Goal: Task Accomplishment & Management: Manage account settings

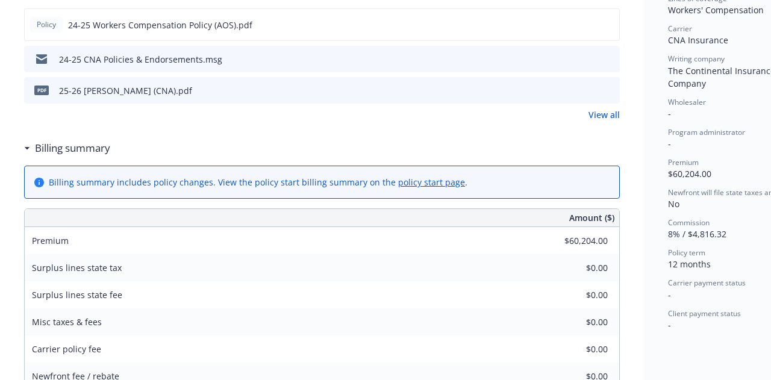
scroll to position [0, 1]
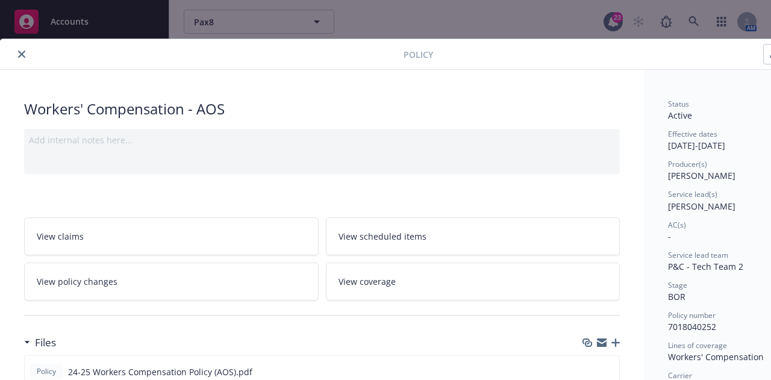
click at [24, 60] on div at bounding box center [204, 54] width 399 height 14
drag, startPoint x: 20, startPoint y: 53, endPoint x: 40, endPoint y: 52, distance: 19.9
click at [21, 53] on icon "close" at bounding box center [21, 54] width 7 height 7
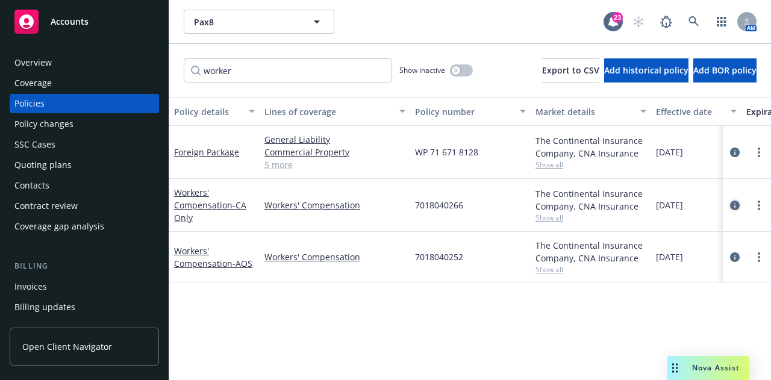
click at [738, 205] on icon "circleInformation" at bounding box center [735, 206] width 10 height 10
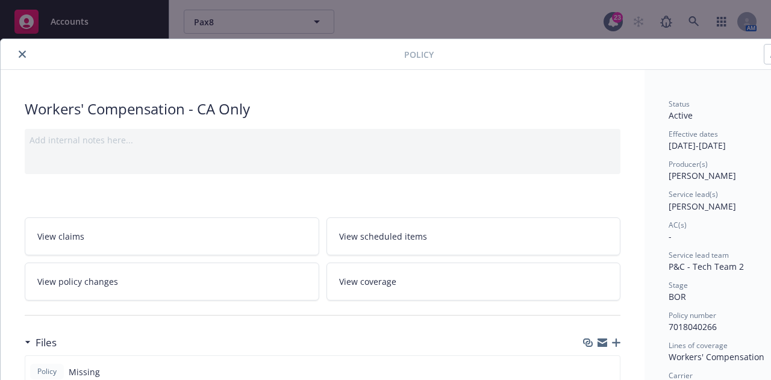
scroll to position [90, 0]
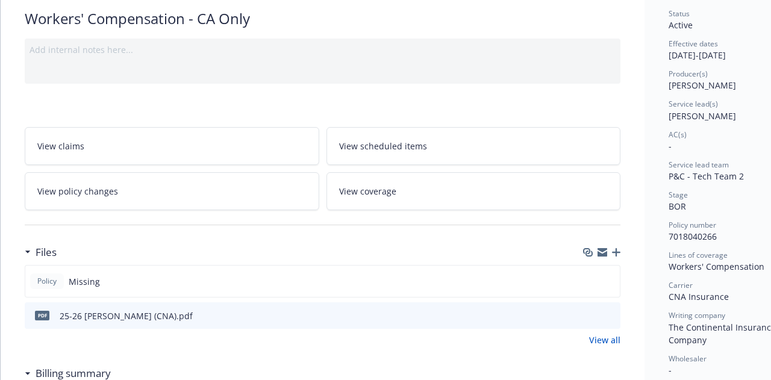
click at [613, 313] on icon "preview file" at bounding box center [609, 315] width 11 height 8
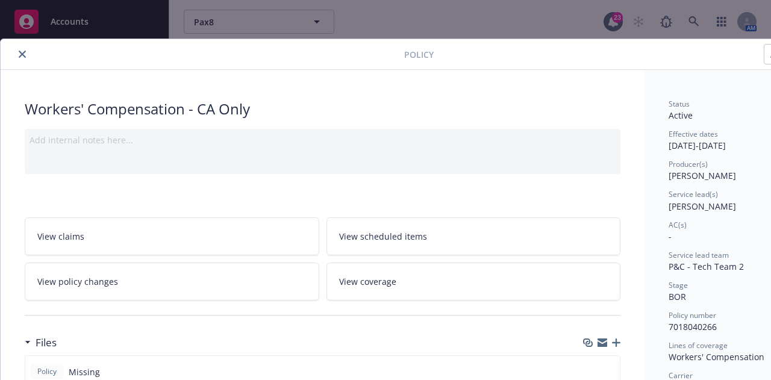
click at [20, 49] on button "close" at bounding box center [22, 54] width 14 height 14
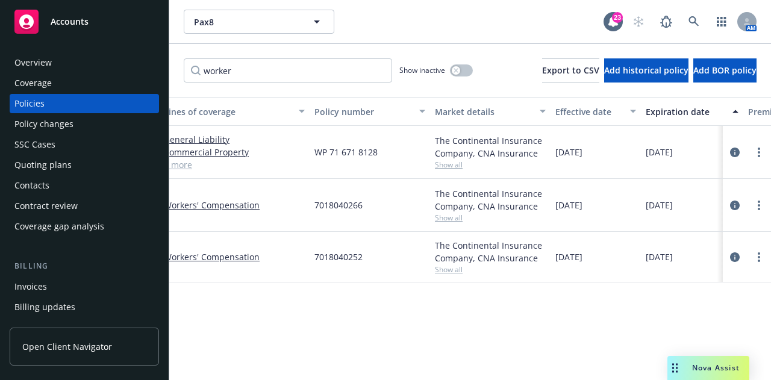
scroll to position [0, 103]
drag, startPoint x: 276, startPoint y: 83, endPoint x: 114, endPoint y: 50, distance: 165.3
click at [114, 50] on div "Accounts Overview Coverage Policies Policy changes SSC Cases Quoting plans Cont…" at bounding box center [385, 190] width 771 height 380
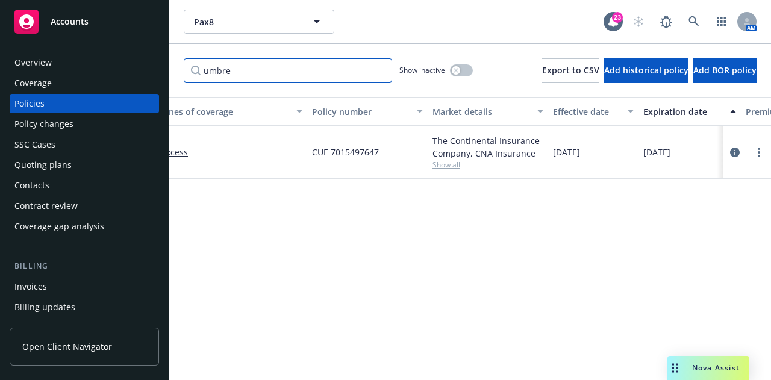
scroll to position [0, 0]
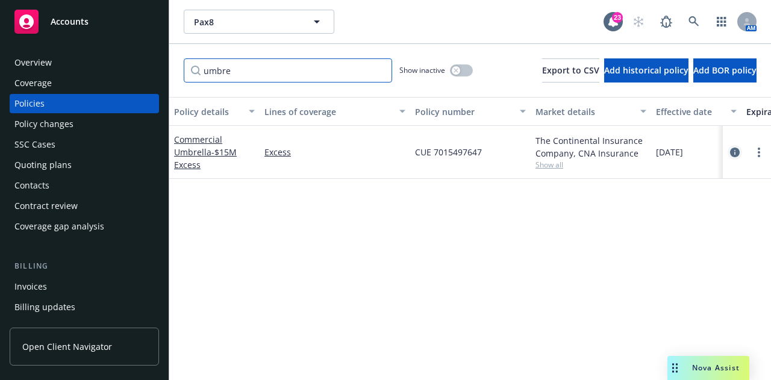
type input "umbre"
click at [737, 154] on icon "circleInformation" at bounding box center [735, 153] width 10 height 10
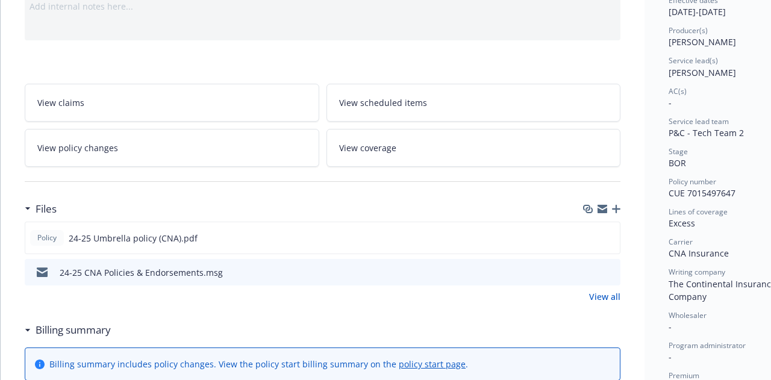
scroll to position [142, 0]
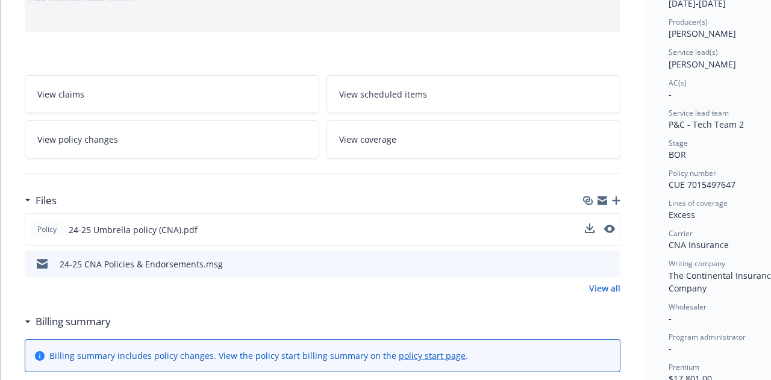
click at [615, 224] on button at bounding box center [609, 230] width 11 height 13
click at [612, 227] on icon "preview file" at bounding box center [608, 229] width 11 height 8
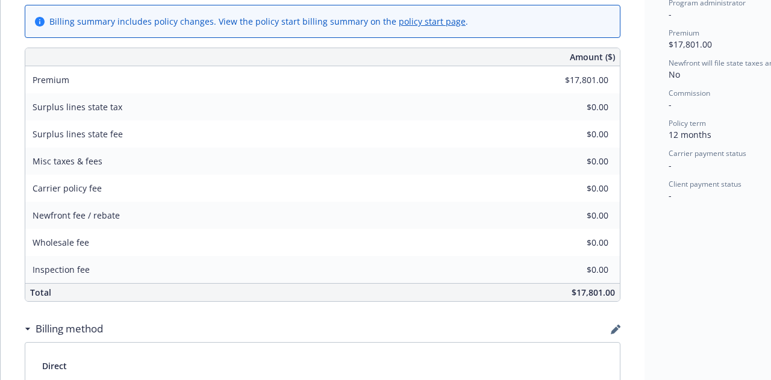
scroll to position [0, 0]
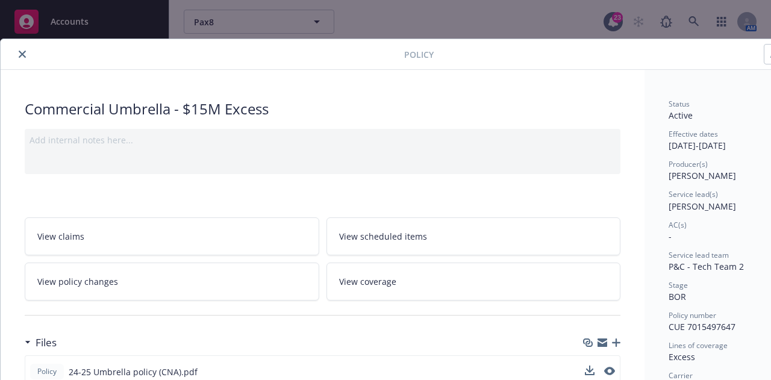
click at [27, 55] on button "close" at bounding box center [22, 54] width 14 height 14
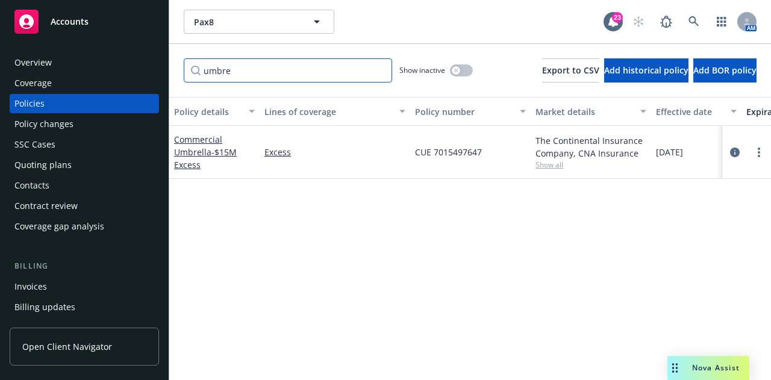
click at [378, 72] on input "umbre" at bounding box center [288, 70] width 208 height 24
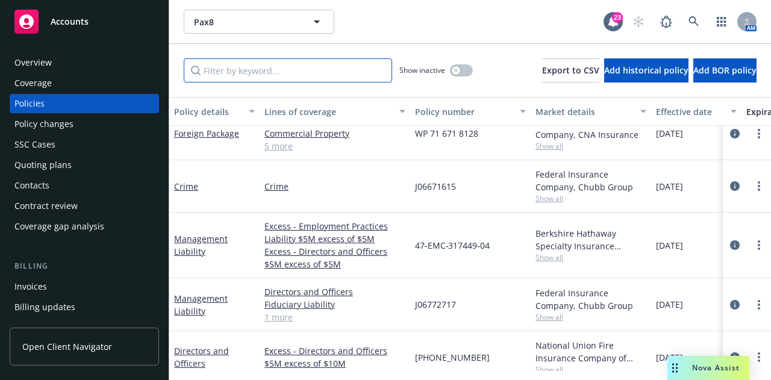
scroll to position [168, 0]
click at [728, 187] on link "circleInformation" at bounding box center [735, 187] width 14 height 14
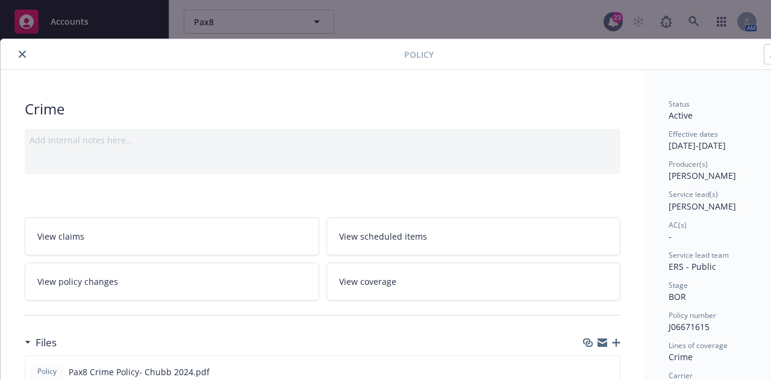
click at [24, 54] on icon "close" at bounding box center [22, 54] width 7 height 7
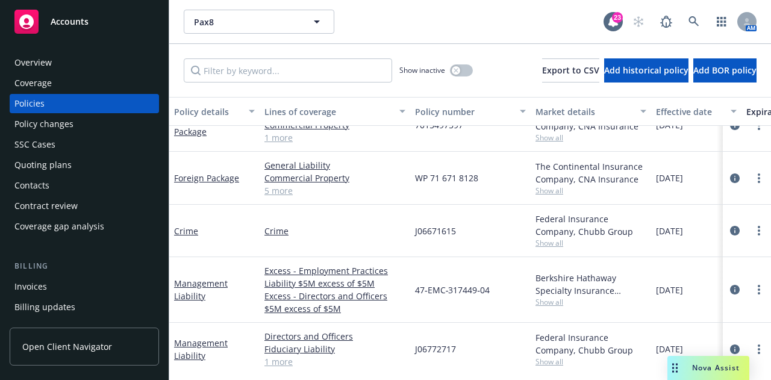
scroll to position [127, 0]
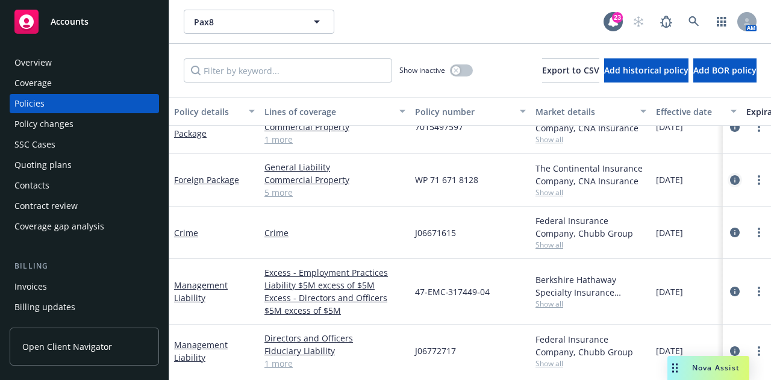
click at [730, 183] on icon "circleInformation" at bounding box center [735, 180] width 10 height 10
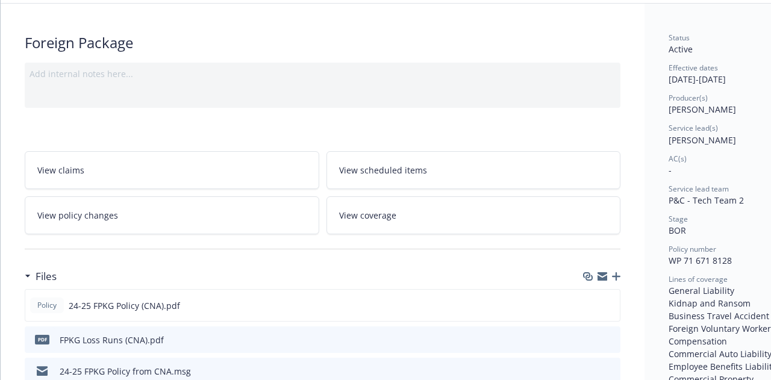
scroll to position [69, 0]
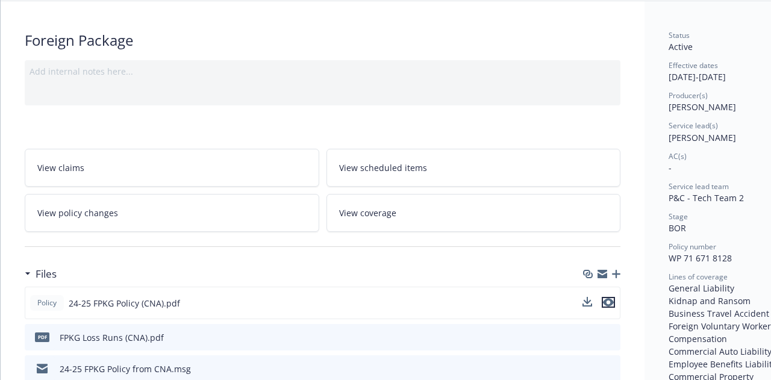
click at [613, 302] on icon "preview file" at bounding box center [608, 302] width 11 height 8
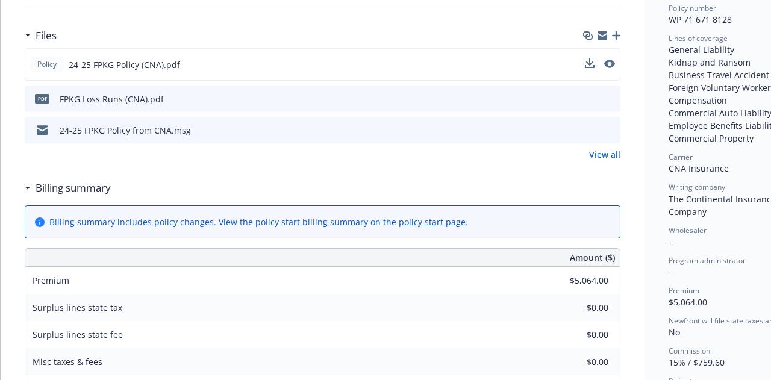
scroll to position [0, 0]
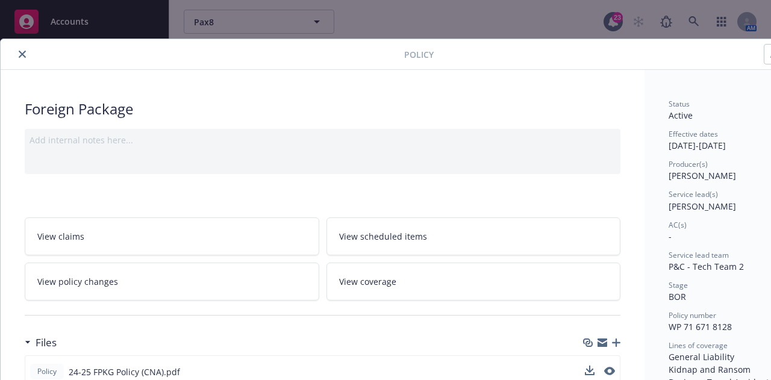
click at [27, 51] on button "close" at bounding box center [22, 54] width 14 height 14
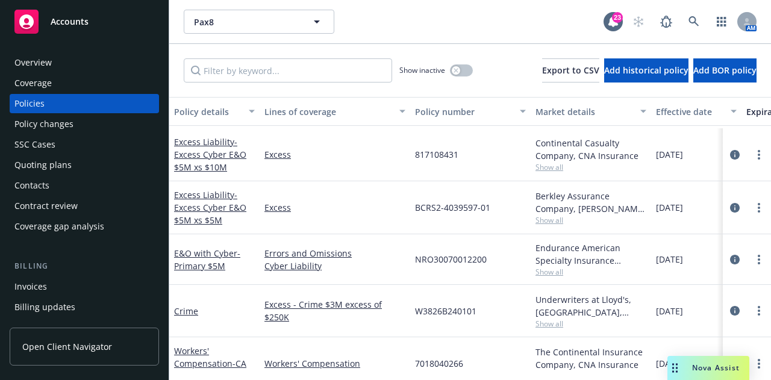
scroll to position [560, 0]
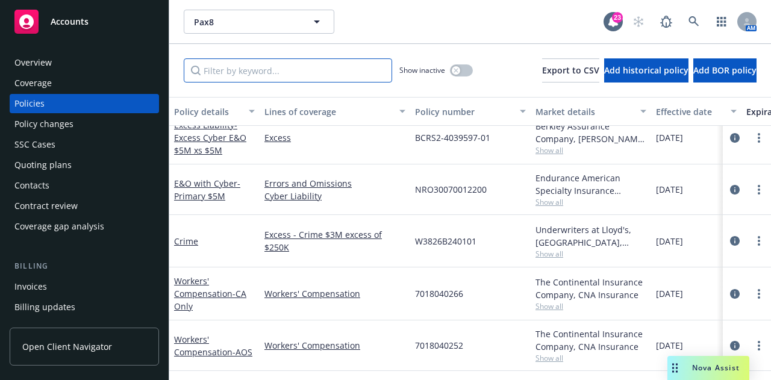
click at [319, 75] on input "Filter by keyword..." at bounding box center [288, 70] width 208 height 24
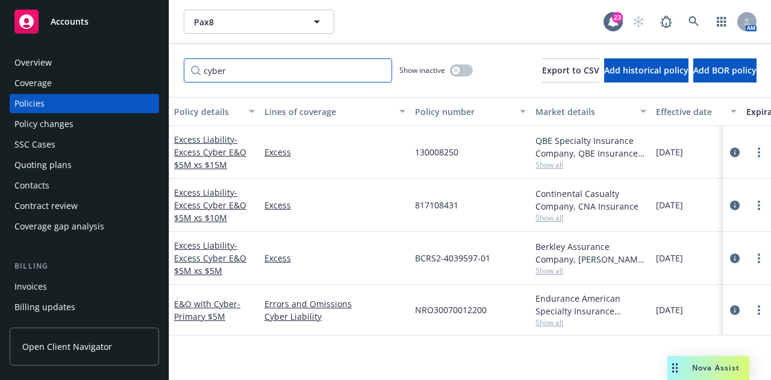
type input "cyber"
click at [546, 321] on span "Show all" at bounding box center [591, 323] width 111 height 10
click at [736, 309] on icon "circleInformation" at bounding box center [735, 310] width 10 height 10
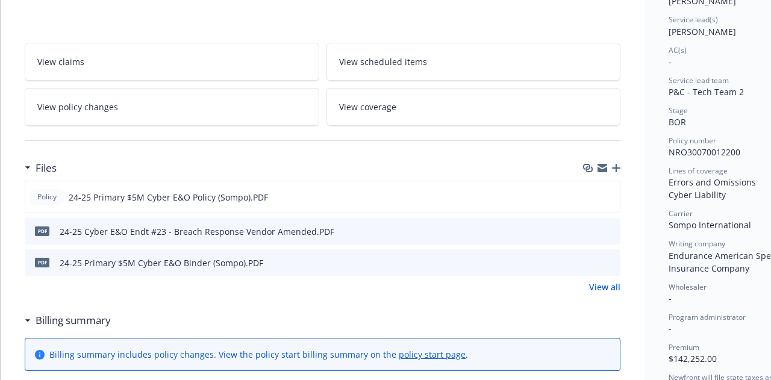
scroll to position [175, 0]
click at [617, 195] on div "Policy 24-25 Primary $5M Cyber E&O Policy (Sompo).PDF Preview file Preview file" at bounding box center [323, 196] width 596 height 33
click at [613, 193] on icon "preview file" at bounding box center [608, 196] width 11 height 8
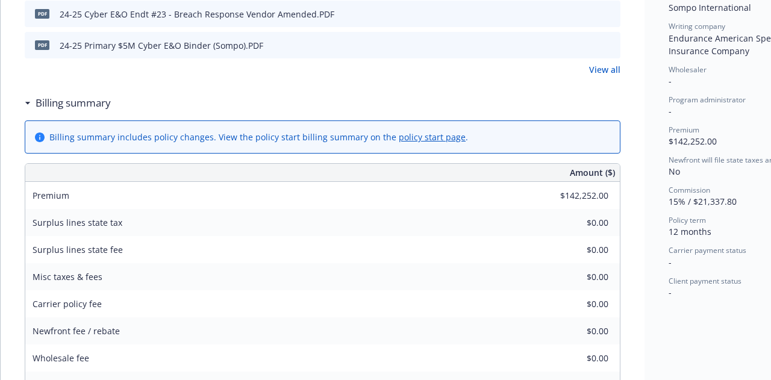
scroll to position [220, 0]
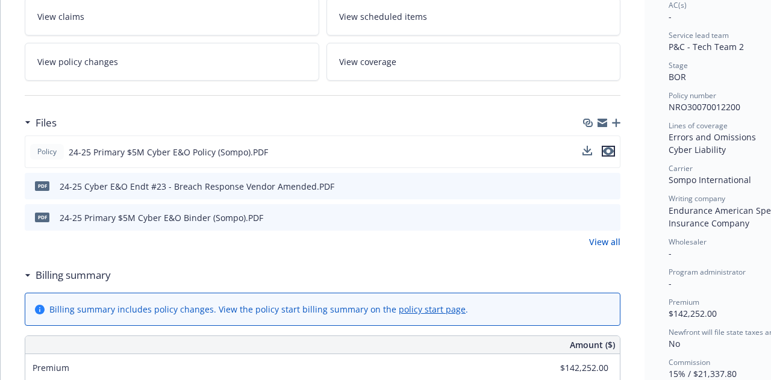
click at [613, 147] on icon "preview file" at bounding box center [608, 151] width 11 height 8
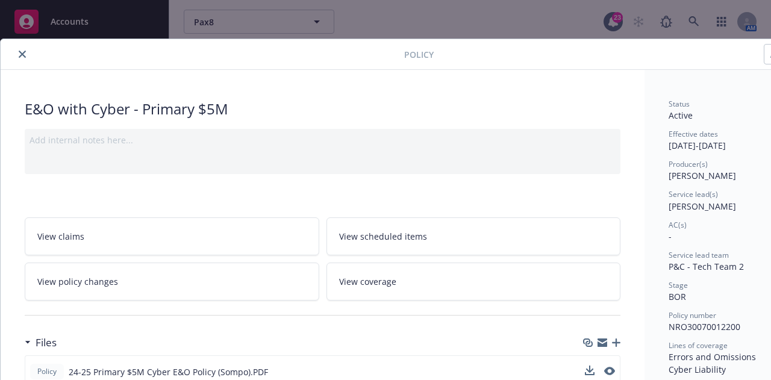
click at [22, 56] on icon "close" at bounding box center [22, 54] width 7 height 7
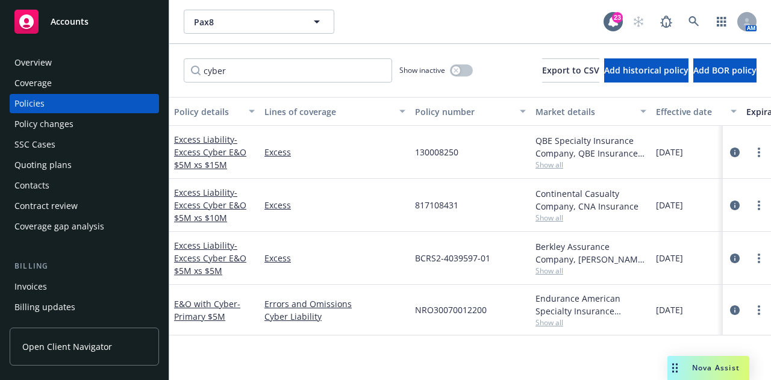
click at [549, 272] on span "Show all" at bounding box center [591, 271] width 111 height 10
click at [740, 260] on link "circleInformation" at bounding box center [735, 258] width 14 height 14
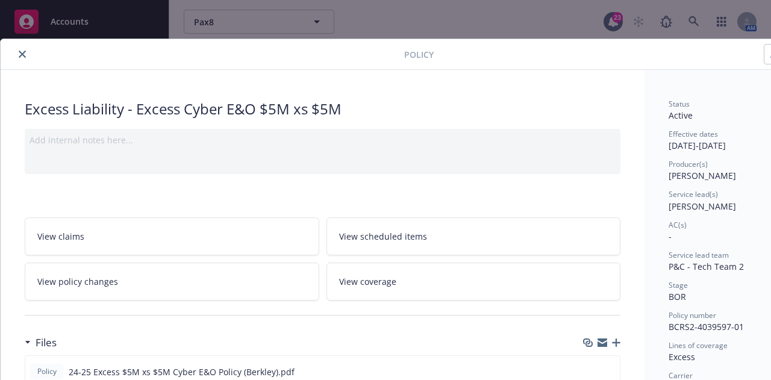
click at [18, 49] on button "close" at bounding box center [22, 54] width 14 height 14
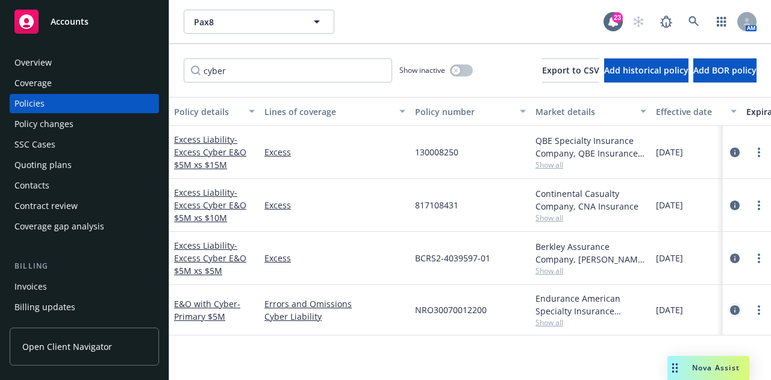
click at [737, 310] on icon "circleInformation" at bounding box center [735, 310] width 10 height 10
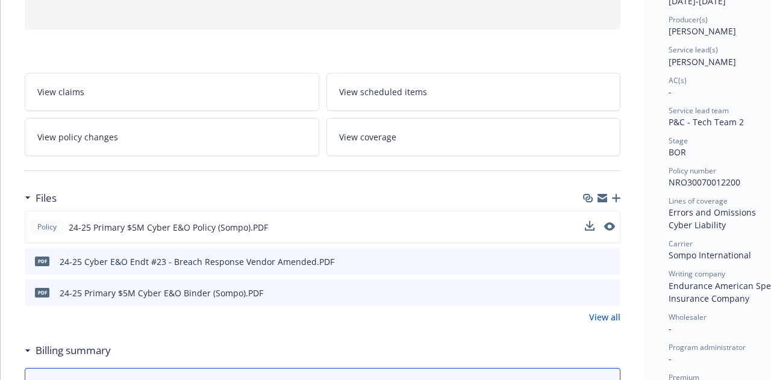
scroll to position [149, 0]
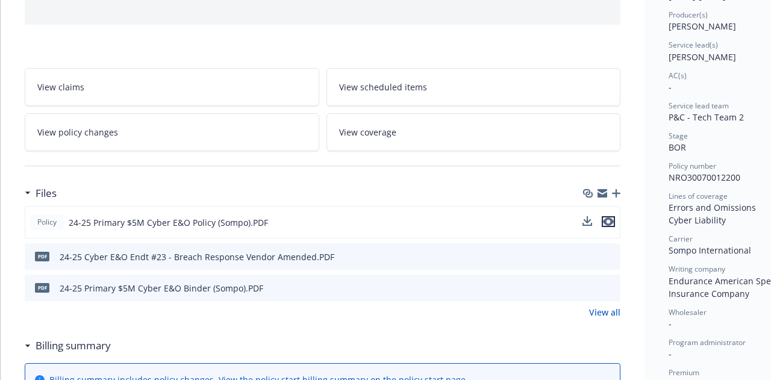
click at [614, 218] on icon "preview file" at bounding box center [608, 222] width 11 height 8
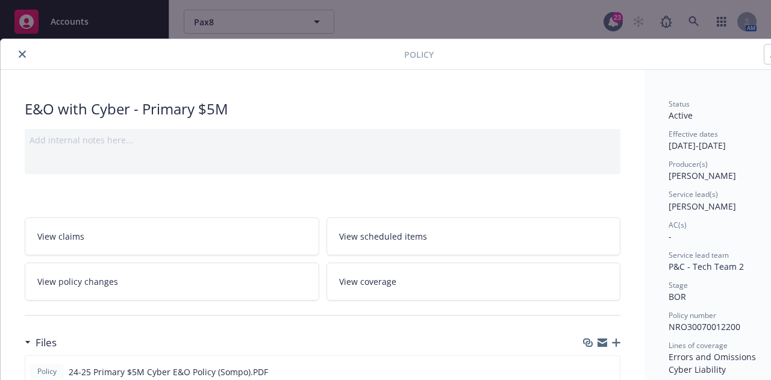
click at [19, 56] on icon "close" at bounding box center [22, 54] width 7 height 7
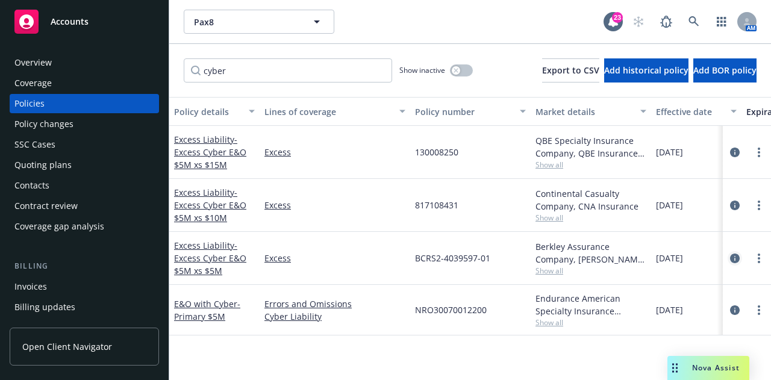
click at [734, 254] on icon "circleInformation" at bounding box center [735, 259] width 10 height 10
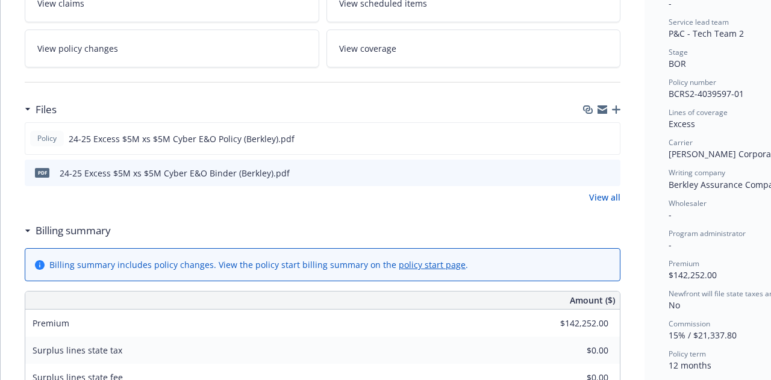
scroll to position [234, 0]
click at [613, 137] on icon "preview file" at bounding box center [608, 137] width 11 height 8
click at [323, 5] on div "View claims View scheduled items View policy changes View coverage" at bounding box center [323, 25] width 596 height 83
click at [174, 51] on link "View policy changes" at bounding box center [172, 48] width 295 height 38
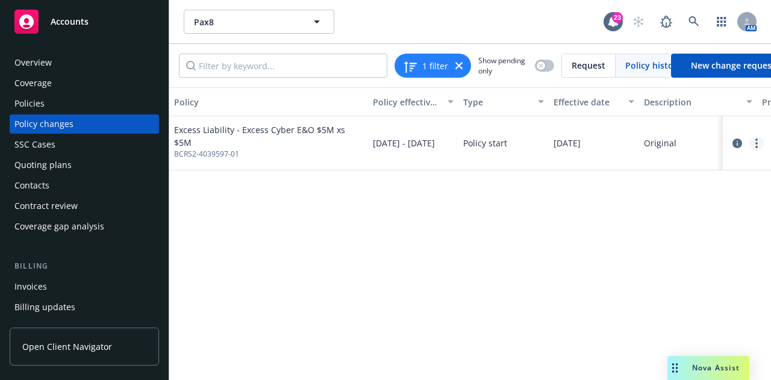
click at [753, 144] on link "more" at bounding box center [757, 143] width 14 height 14
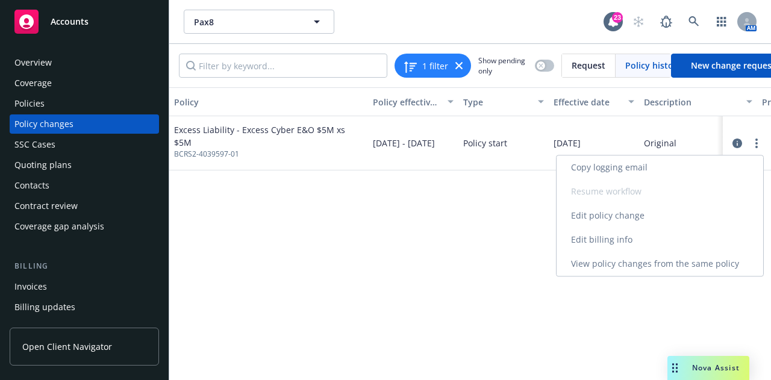
click at [648, 234] on link "Edit billing info" at bounding box center [660, 240] width 207 height 24
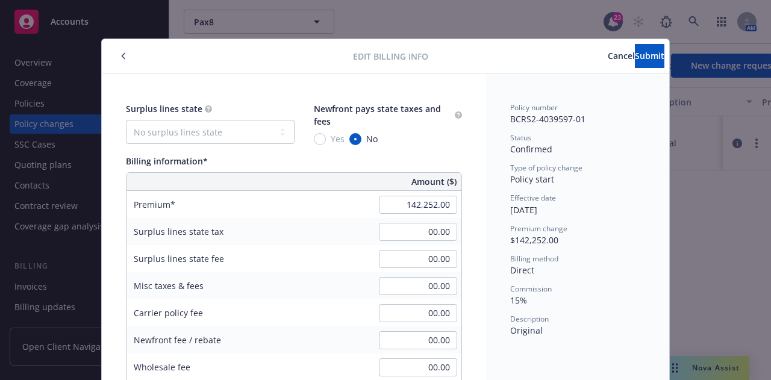
scroll to position [36, 0]
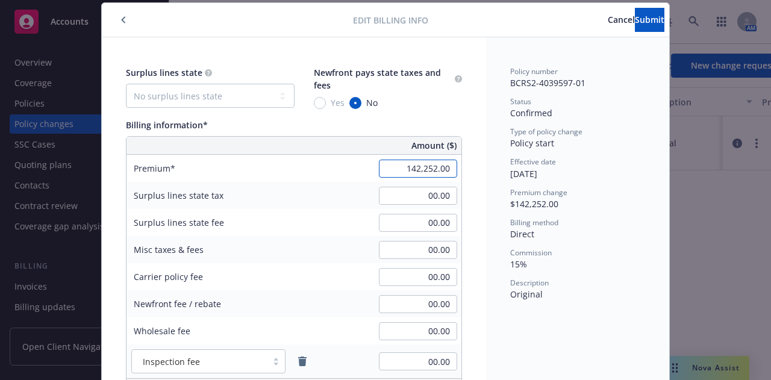
click at [406, 169] on input "142,252.00" at bounding box center [418, 169] width 78 height 18
type input "103,135.00"
type input "15470.25"
click at [638, 18] on span "Submit" at bounding box center [650, 19] width 30 height 11
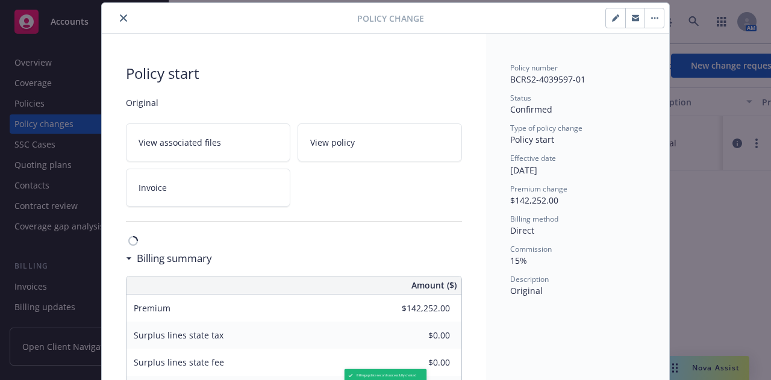
type input "$103,135.00"
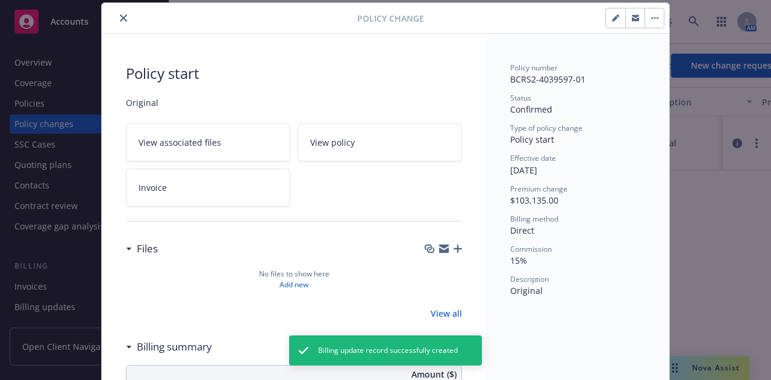
click at [120, 20] on icon "close" at bounding box center [123, 17] width 7 height 7
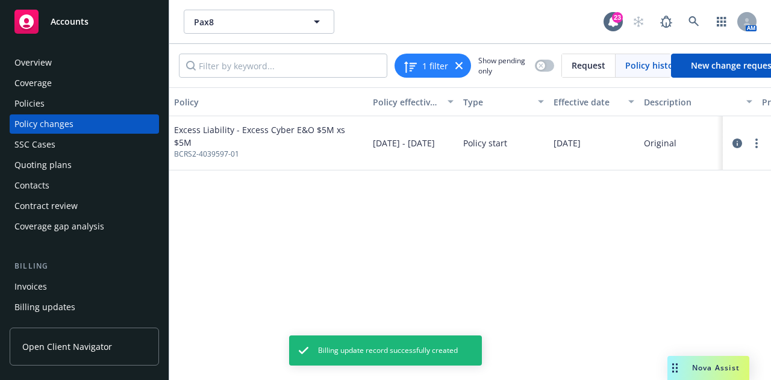
click at [101, 104] on div "Policies" at bounding box center [84, 103] width 140 height 19
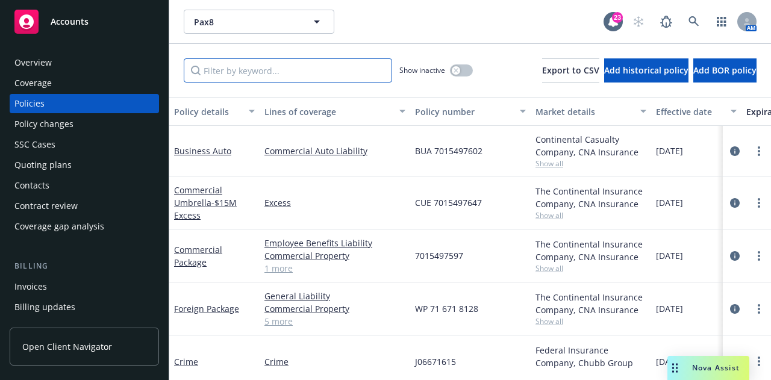
click at [287, 81] on input "Filter by keyword..." at bounding box center [288, 70] width 208 height 24
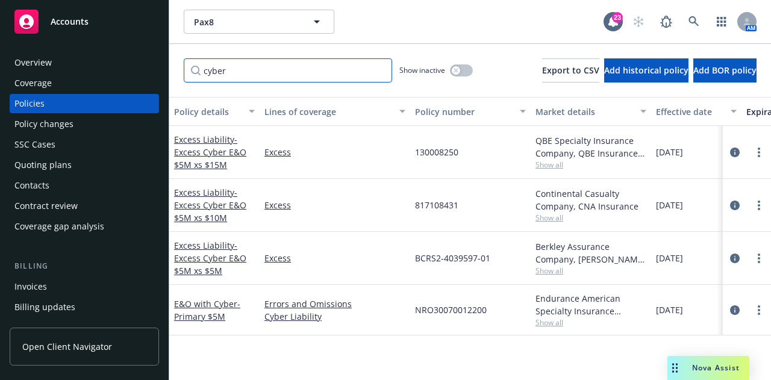
type input "cyber"
click at [729, 205] on link "circleInformation" at bounding box center [735, 205] width 14 height 14
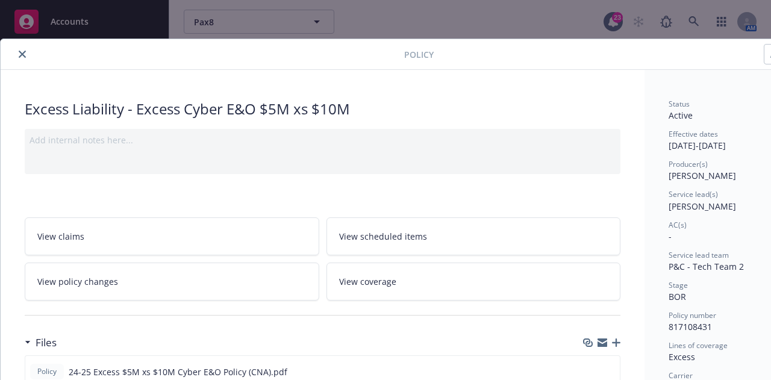
click at [25, 49] on button "close" at bounding box center [22, 54] width 14 height 14
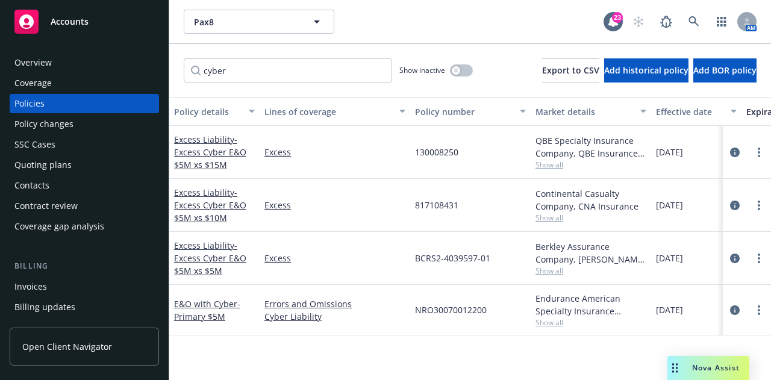
click at [559, 165] on span "Show all" at bounding box center [591, 165] width 111 height 10
click at [734, 155] on icon "circleInformation" at bounding box center [735, 153] width 10 height 10
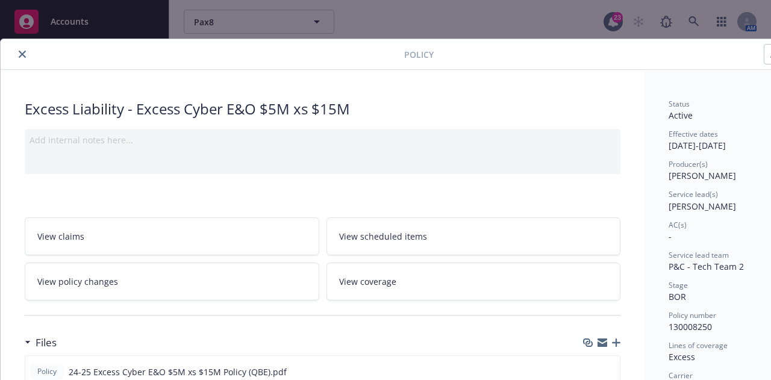
scroll to position [0, 1]
click at [26, 51] on button "close" at bounding box center [21, 54] width 14 height 14
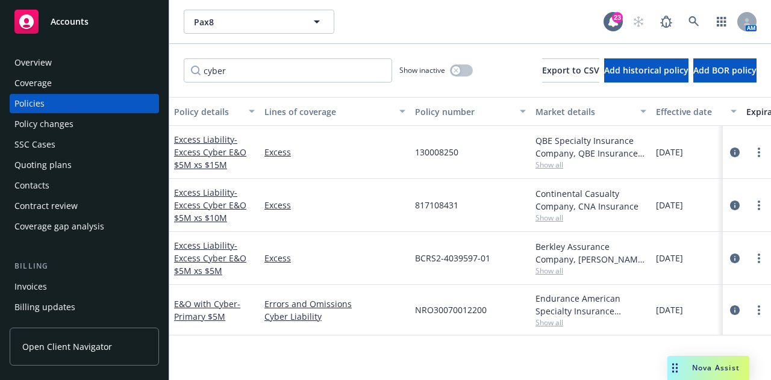
click at [73, 62] on div "Overview" at bounding box center [84, 62] width 140 height 19
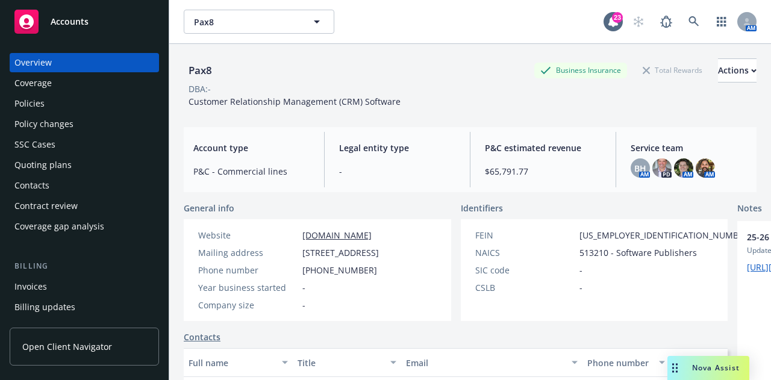
scroll to position [0, 128]
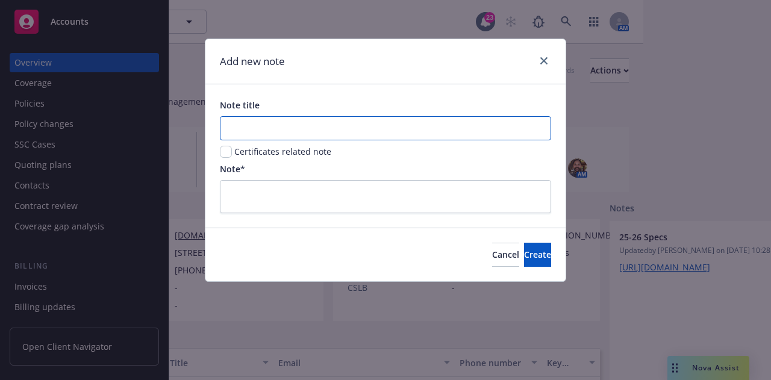
click at [343, 127] on input "Note title" at bounding box center [385, 128] width 331 height 24
type input "25-26 PRC"
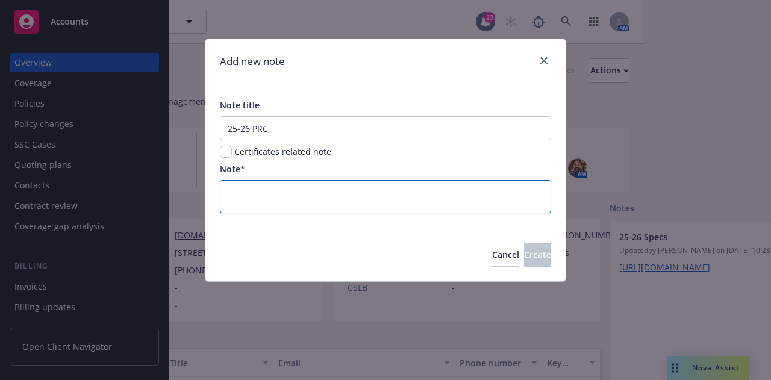
click at [510, 199] on textarea at bounding box center [385, 196] width 331 height 33
paste textarea "[URL][DOMAIN_NAME]"
type textarea "x"
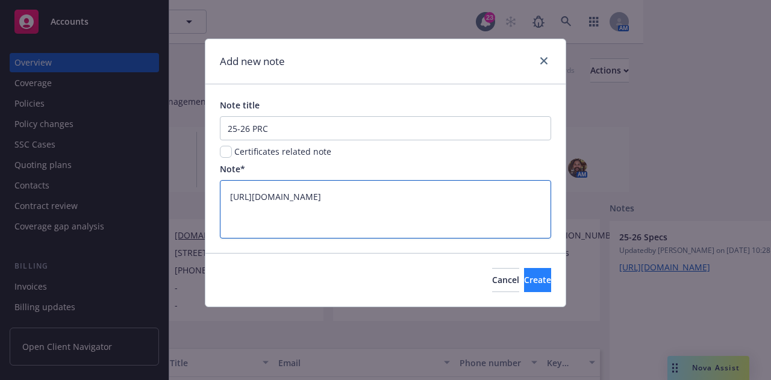
type textarea "[URL][DOMAIN_NAME]"
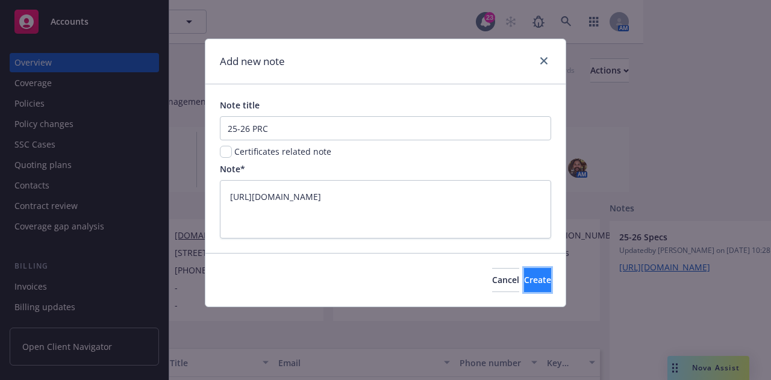
click at [549, 277] on button "Create" at bounding box center [537, 280] width 27 height 24
type textarea "x"
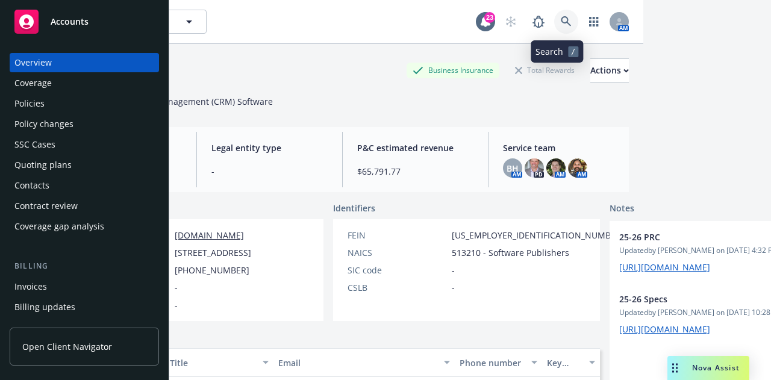
click at [561, 26] on icon at bounding box center [566, 21] width 11 height 11
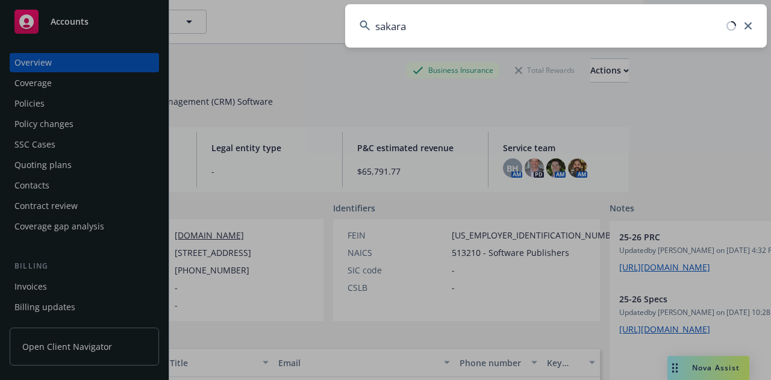
type input "sakara"
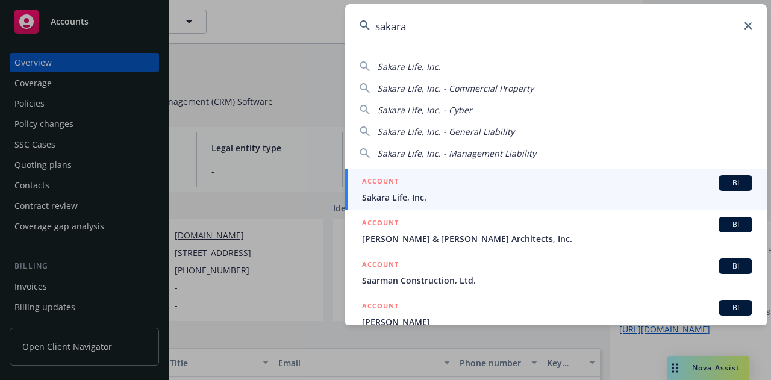
click at [499, 177] on div "ACCOUNT BI" at bounding box center [557, 183] width 390 height 16
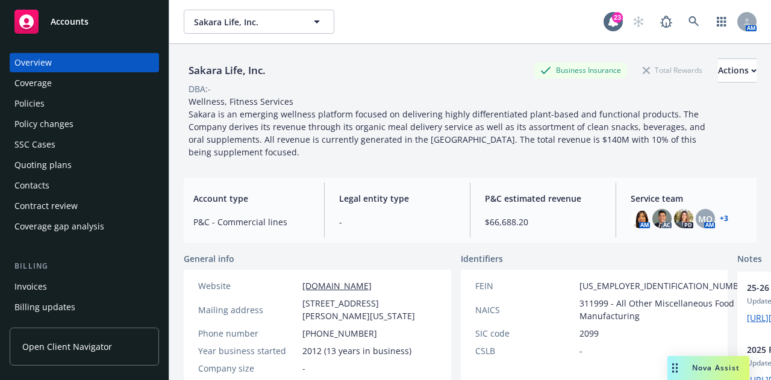
click at [20, 101] on div "Policies" at bounding box center [29, 103] width 30 height 19
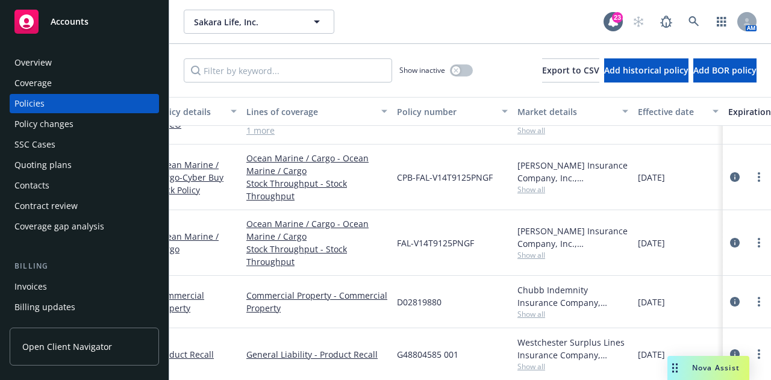
scroll to position [32, 2]
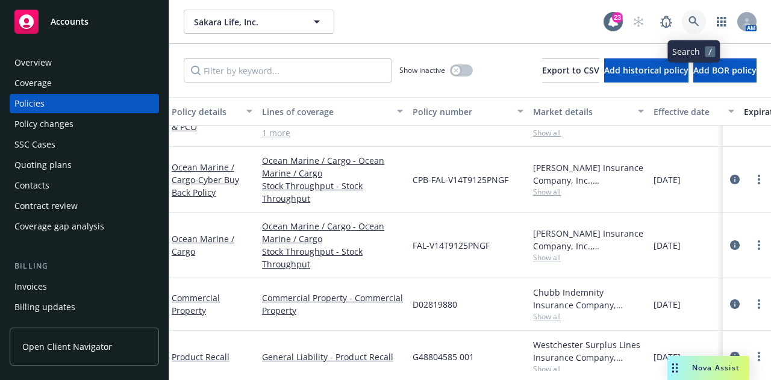
click at [690, 25] on icon at bounding box center [694, 21] width 11 height 11
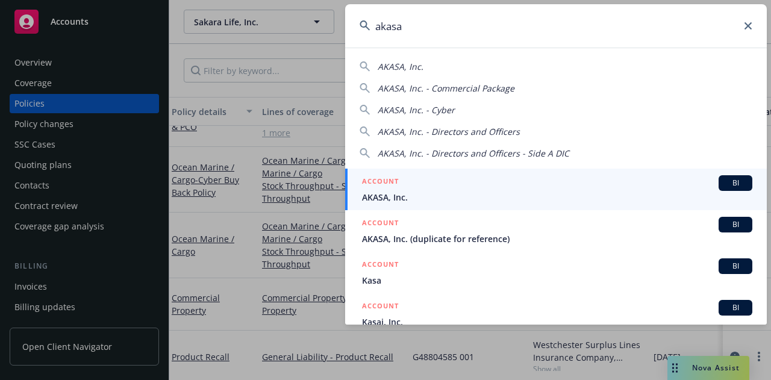
type input "akasa"
click at [607, 183] on div "ACCOUNT BI" at bounding box center [557, 183] width 390 height 16
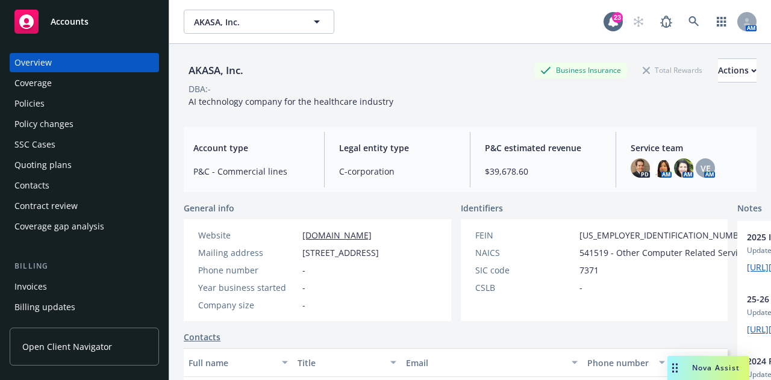
click at [96, 108] on div "Policies" at bounding box center [84, 103] width 140 height 19
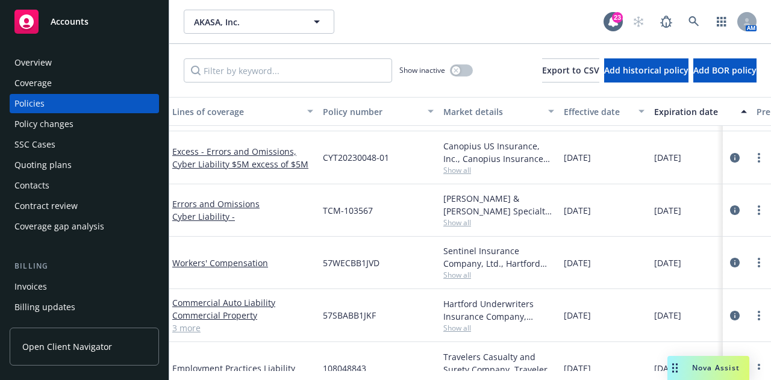
scroll to position [0, 92]
